Goal: Task Accomplishment & Management: Manage account settings

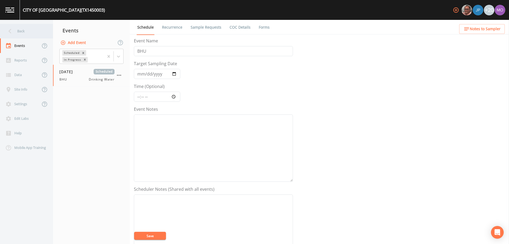
scroll to position [130, 0]
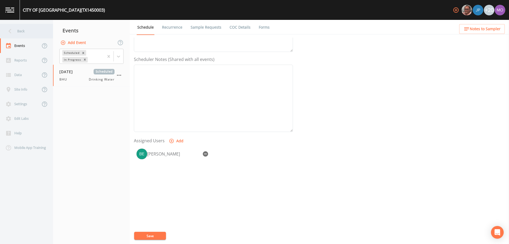
click at [13, 31] on icon at bounding box center [9, 31] width 9 height 9
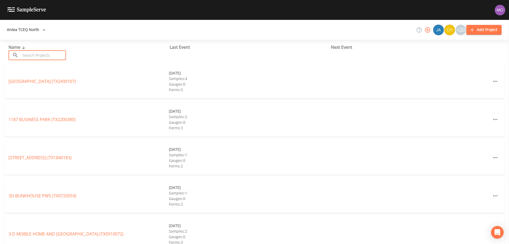
click at [41, 55] on input "text" at bounding box center [43, 55] width 45 height 10
paste input "TX0010003"
type input "TX0010003"
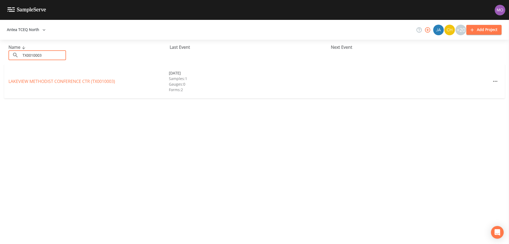
drag, startPoint x: 53, startPoint y: 80, endPoint x: 99, endPoint y: 60, distance: 50.6
click at [53, 80] on link "LAKEVIEW METHODIST CONFERENCE CTR (TX0010003)" at bounding box center [61, 81] width 107 height 6
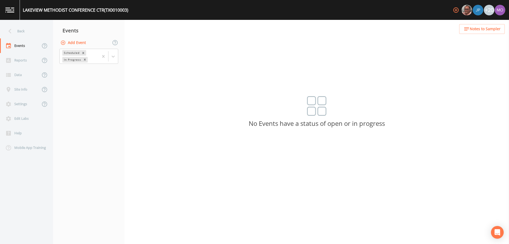
click at [79, 40] on button "Add Event" at bounding box center [73, 43] width 29 height 10
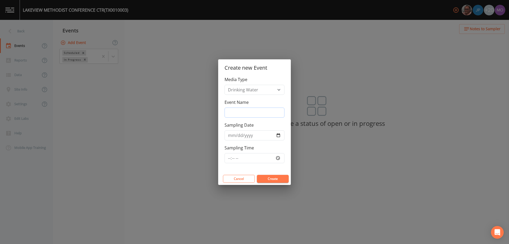
click at [256, 112] on input "Event Name" at bounding box center [255, 113] width 60 height 10
type input "BHU"
click at [279, 135] on input "Sampling Date" at bounding box center [255, 135] width 60 height 10
type input "[DATE]"
click at [269, 178] on button "Create" at bounding box center [273, 179] width 32 height 8
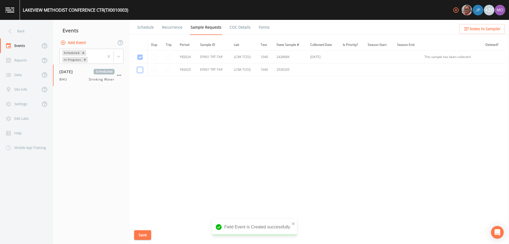
click at [140, 60] on input "checkbox" at bounding box center [139, 57] width 5 height 5
checkbox input "true"
click at [142, 233] on button "Save" at bounding box center [142, 235] width 17 height 10
click at [148, 28] on link "Schedule" at bounding box center [146, 27] width 18 height 15
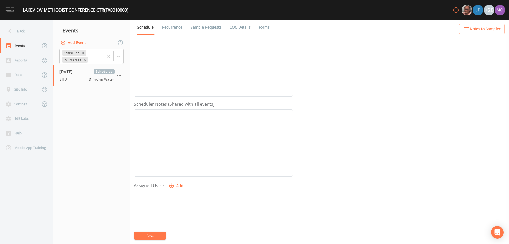
scroll to position [112, 0]
click at [175, 158] on button "Add" at bounding box center [177, 159] width 18 height 10
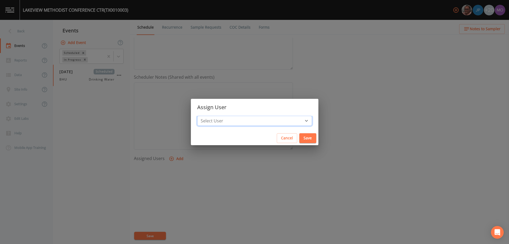
click at [226, 117] on select "Select User Mike Franklin Joshua gere Paul David Weber Zachary Evans Stafford J…" at bounding box center [254, 121] width 115 height 10
select select "45f4d696-c607-4709-9609-651d9e892432"
drag, startPoint x: 287, startPoint y: 140, endPoint x: 238, endPoint y: 211, distance: 86.1
click at [299, 140] on button "Save" at bounding box center [307, 138] width 17 height 10
select select
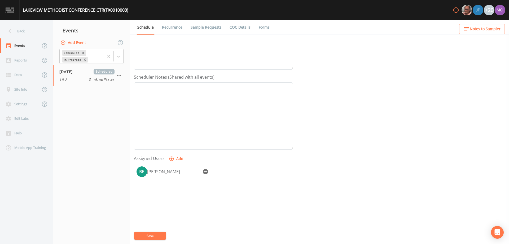
click at [163, 236] on button "Save" at bounding box center [150, 236] width 32 height 8
click at [21, 34] on div "Back" at bounding box center [24, 31] width 48 height 15
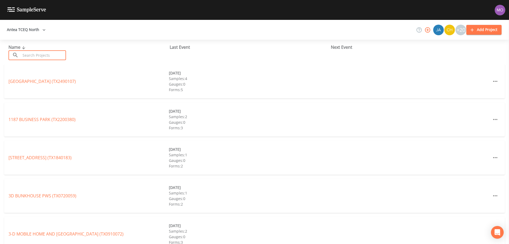
click at [31, 59] on input "text" at bounding box center [43, 55] width 45 height 10
paste input "TX1450003"
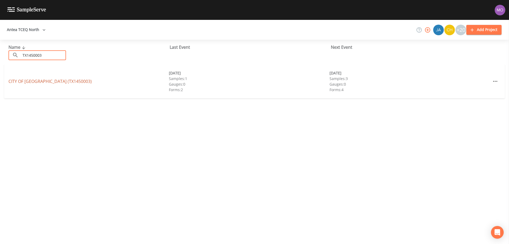
type input "TX1450003"
click at [38, 81] on link "CITY OF OAKWOOD (TX1450003)" at bounding box center [49, 81] width 83 height 6
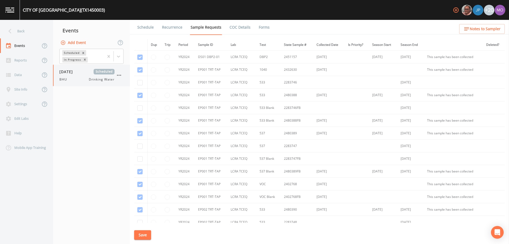
click at [71, 77] on div "BHU Drinking Water" at bounding box center [86, 79] width 55 height 5
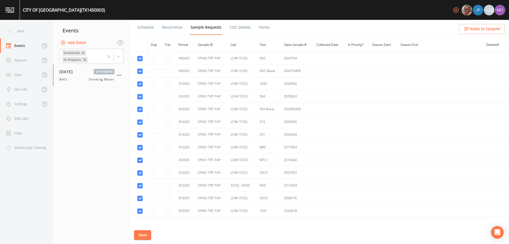
scroll to position [468, 0]
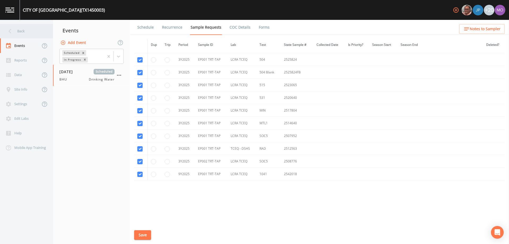
click at [15, 32] on div "Back" at bounding box center [24, 31] width 48 height 15
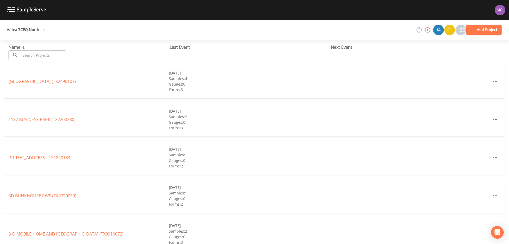
click at [32, 56] on input "text" at bounding box center [43, 55] width 45 height 10
paste input "TX0810017"
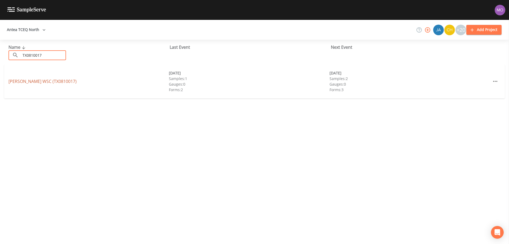
type input "TX0810017"
click at [42, 80] on link "TURLINGTON WSC (TX0810017)" at bounding box center [42, 81] width 68 height 6
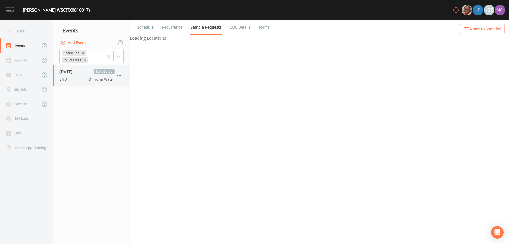
click at [73, 74] on span "[DATE]" at bounding box center [67, 72] width 17 height 6
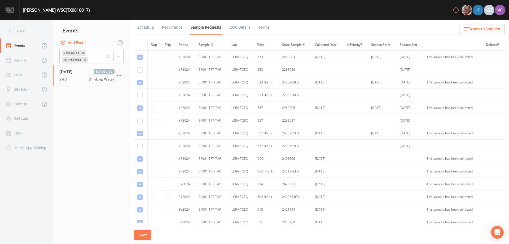
scroll to position [125, 0]
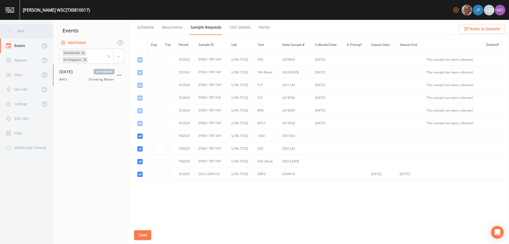
click at [19, 32] on div "Back" at bounding box center [24, 31] width 48 height 15
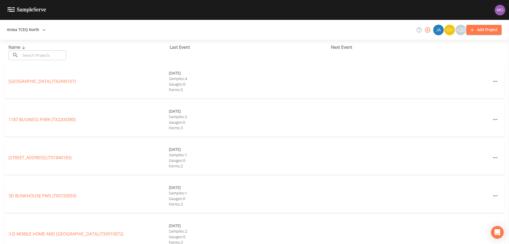
click at [53, 54] on input "text" at bounding box center [43, 55] width 45 height 10
paste input "TX0910013"
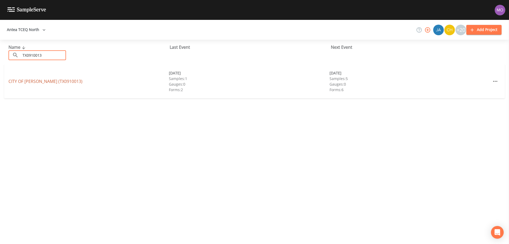
type input "TX0910013"
click at [38, 82] on link "CITY OF HOWE (TX0910013)" at bounding box center [45, 81] width 74 height 6
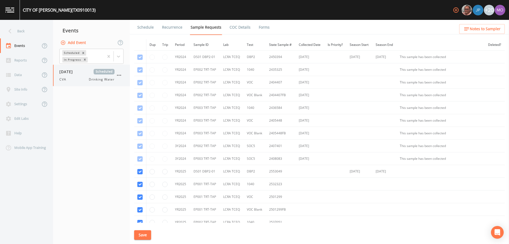
click at [67, 76] on div "08/26/2025 Scheduled CVA Drinking Water" at bounding box center [86, 75] width 55 height 13
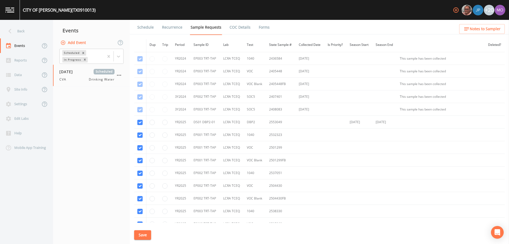
scroll to position [49, 0]
click at [21, 33] on div "Back" at bounding box center [24, 31] width 48 height 15
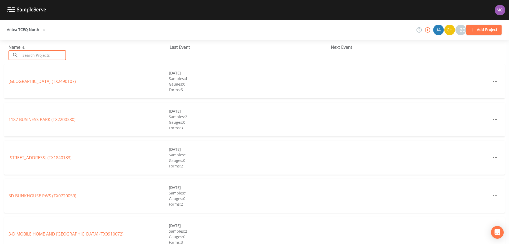
click at [38, 54] on input "text" at bounding box center [43, 55] width 45 height 10
paste input "TX0910001"
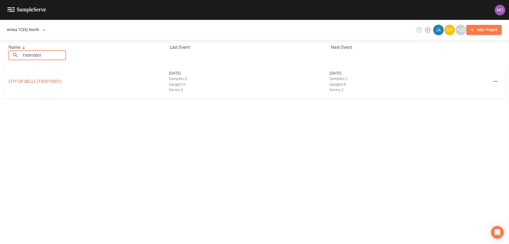
type input "TX0910001"
click at [45, 83] on link "CITY OF BELLS (TX0910001)" at bounding box center [34, 81] width 53 height 6
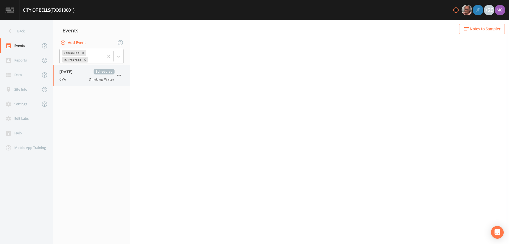
click at [75, 73] on span "[DATE]" at bounding box center [67, 72] width 17 height 6
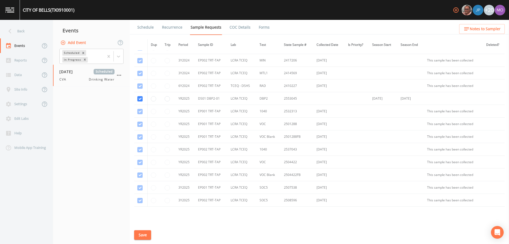
scroll to position [239, 0]
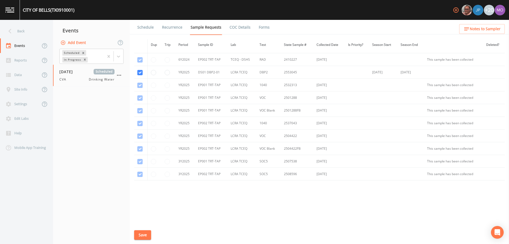
click at [145, 29] on link "Schedule" at bounding box center [146, 27] width 18 height 15
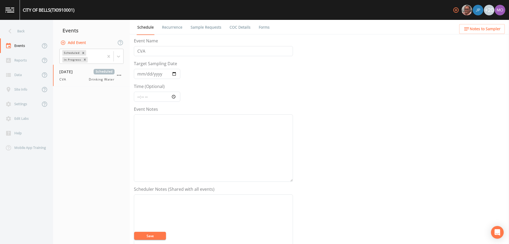
scroll to position [130, 0]
